Goal: Find specific page/section: Find specific page/section

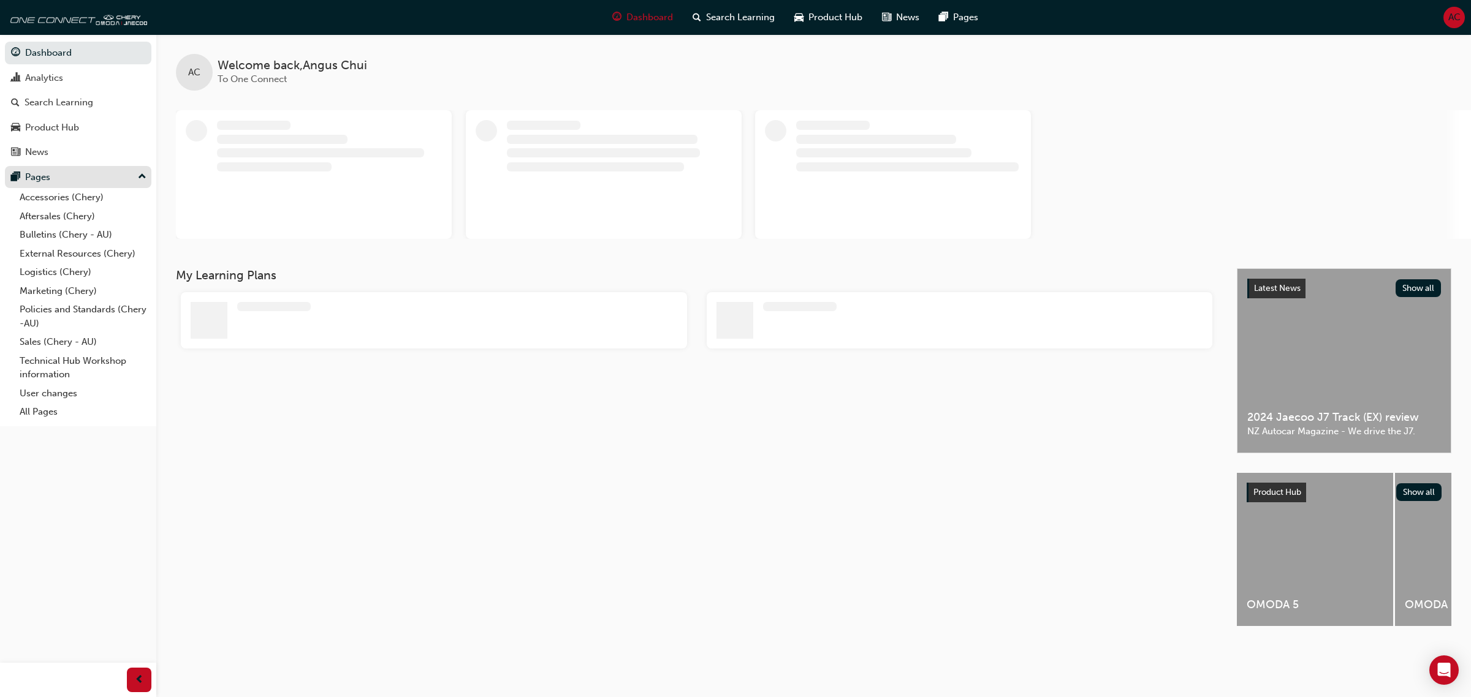
click at [59, 175] on div "Pages" at bounding box center [78, 177] width 134 height 15
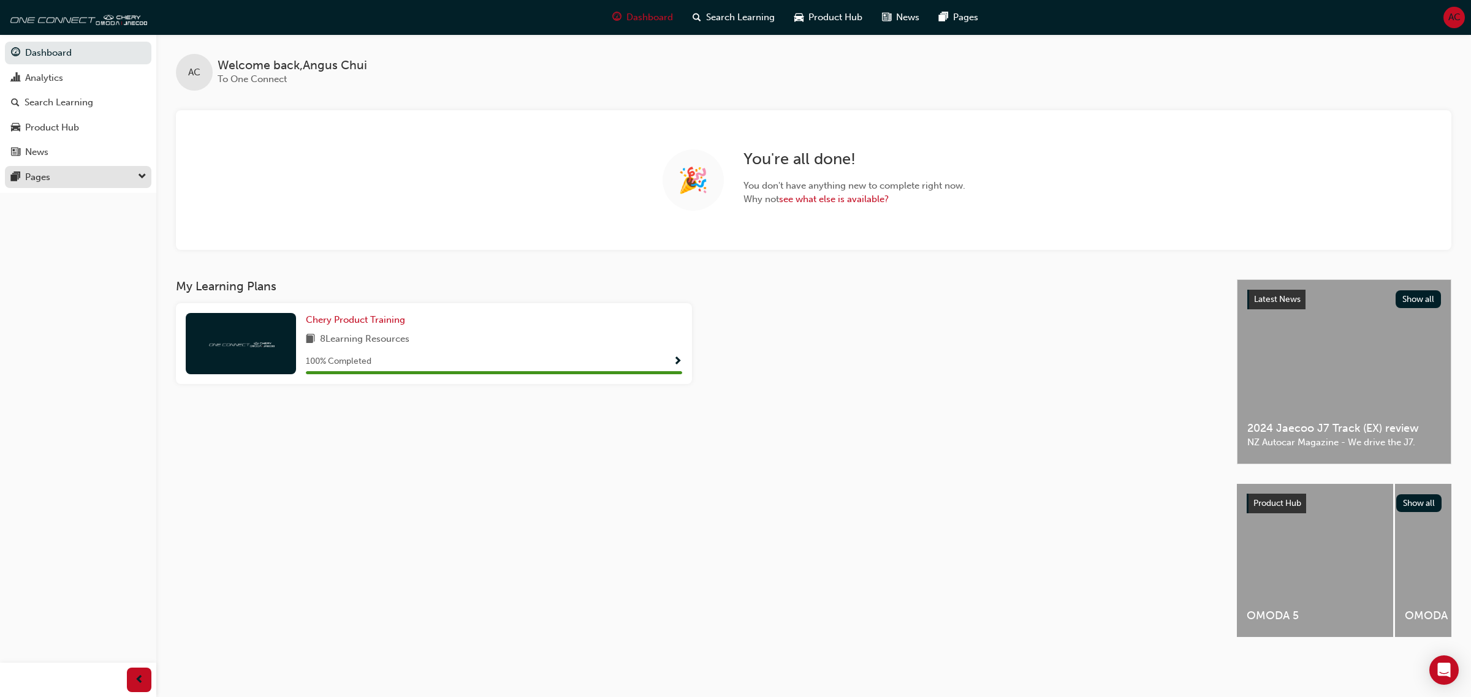
click at [59, 175] on div "Pages" at bounding box center [78, 177] width 134 height 15
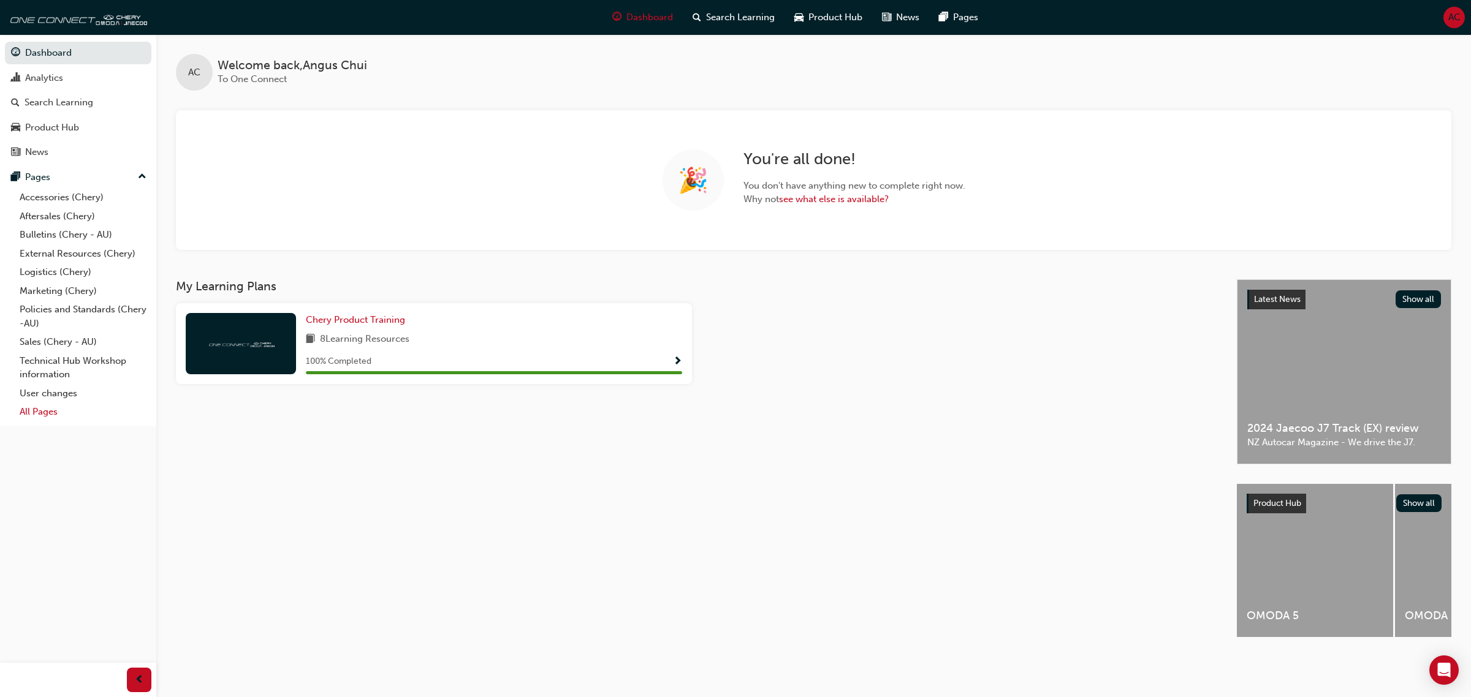
click at [50, 406] on link "All Pages" at bounding box center [83, 412] width 137 height 19
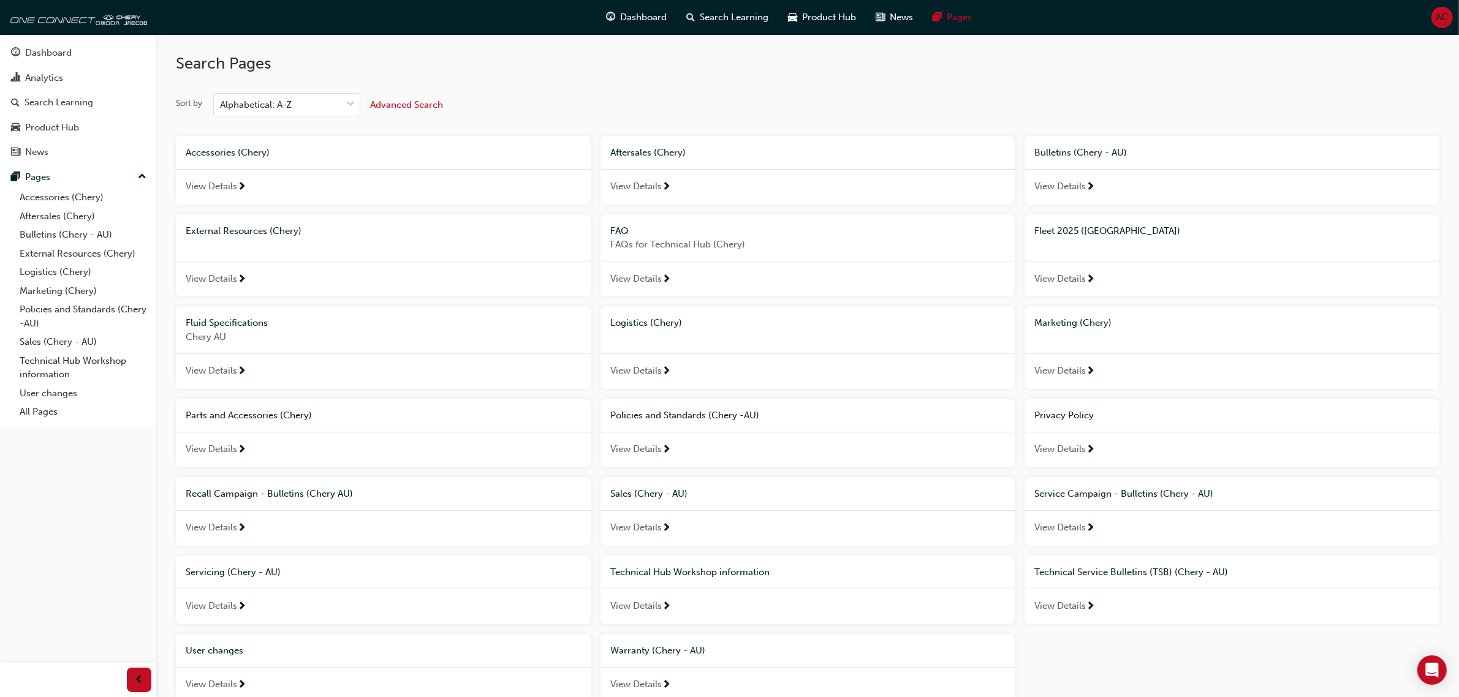
click at [1068, 234] on span "Fleet 2025 ([GEOGRAPHIC_DATA])" at bounding box center [1108, 231] width 146 height 11
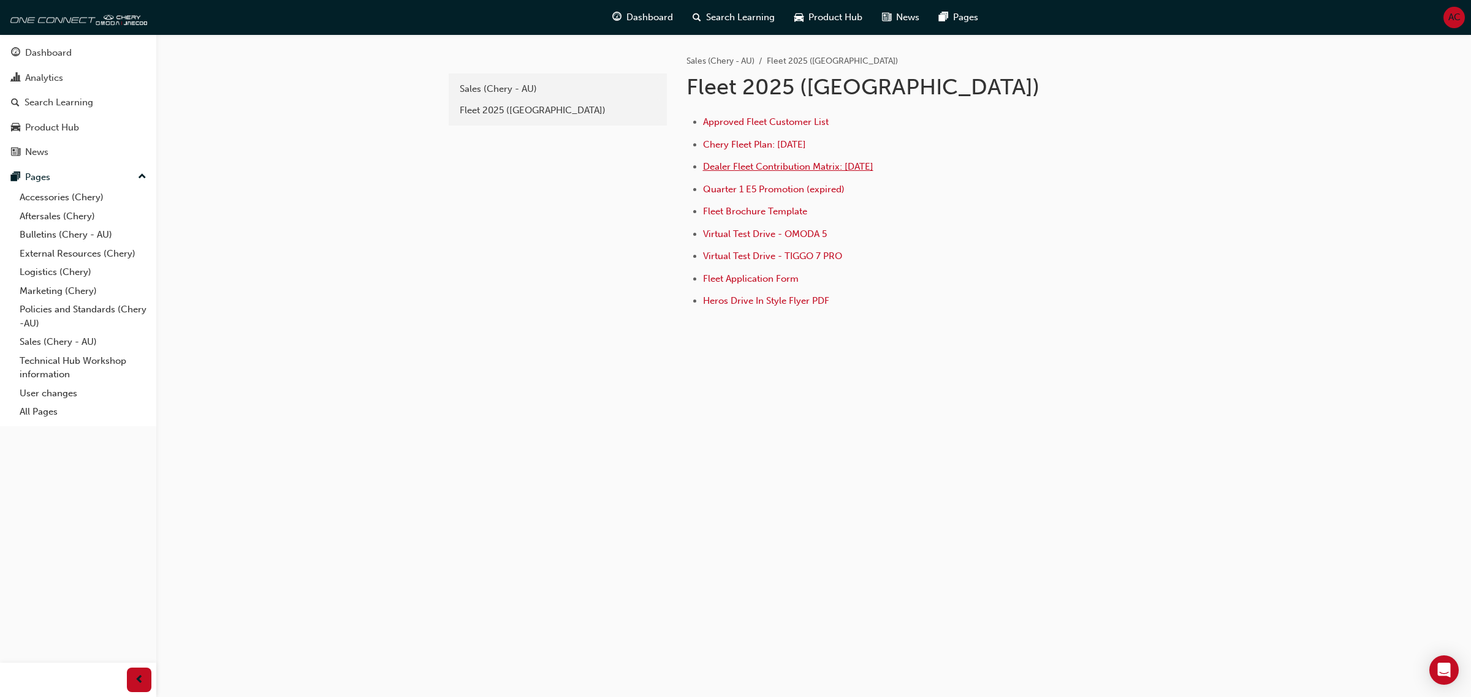
click at [850, 170] on span "Dealer Fleet Contribution Matrix: [DATE]" at bounding box center [788, 166] width 170 height 11
